Goal: Task Accomplishment & Management: Use online tool/utility

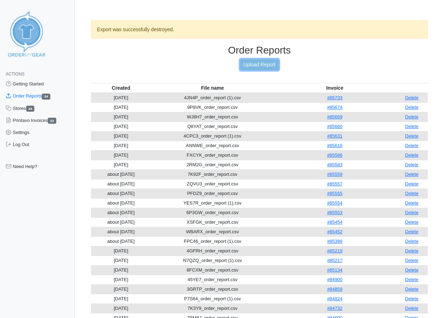
click at [253, 65] on link "Upload Report" at bounding box center [259, 64] width 38 height 11
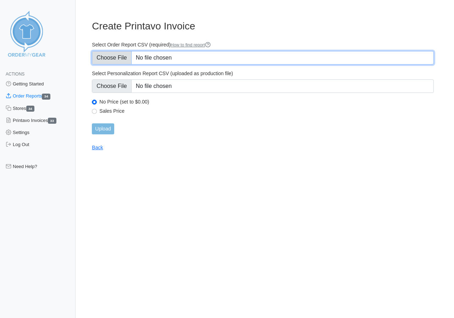
click at [106, 57] on input "Select Order Report CSV (required) How to find report" at bounding box center [263, 57] width 342 height 13
type input "C:\fakepath\RE7WF_order_report.csv"
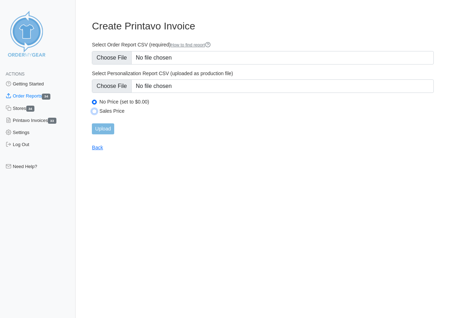
click at [95, 111] on input "Sales Price" at bounding box center [94, 111] width 5 height 5
radio input "true"
click at [100, 128] on input "Upload" at bounding box center [103, 128] width 22 height 11
